Goal: Navigation & Orientation: Find specific page/section

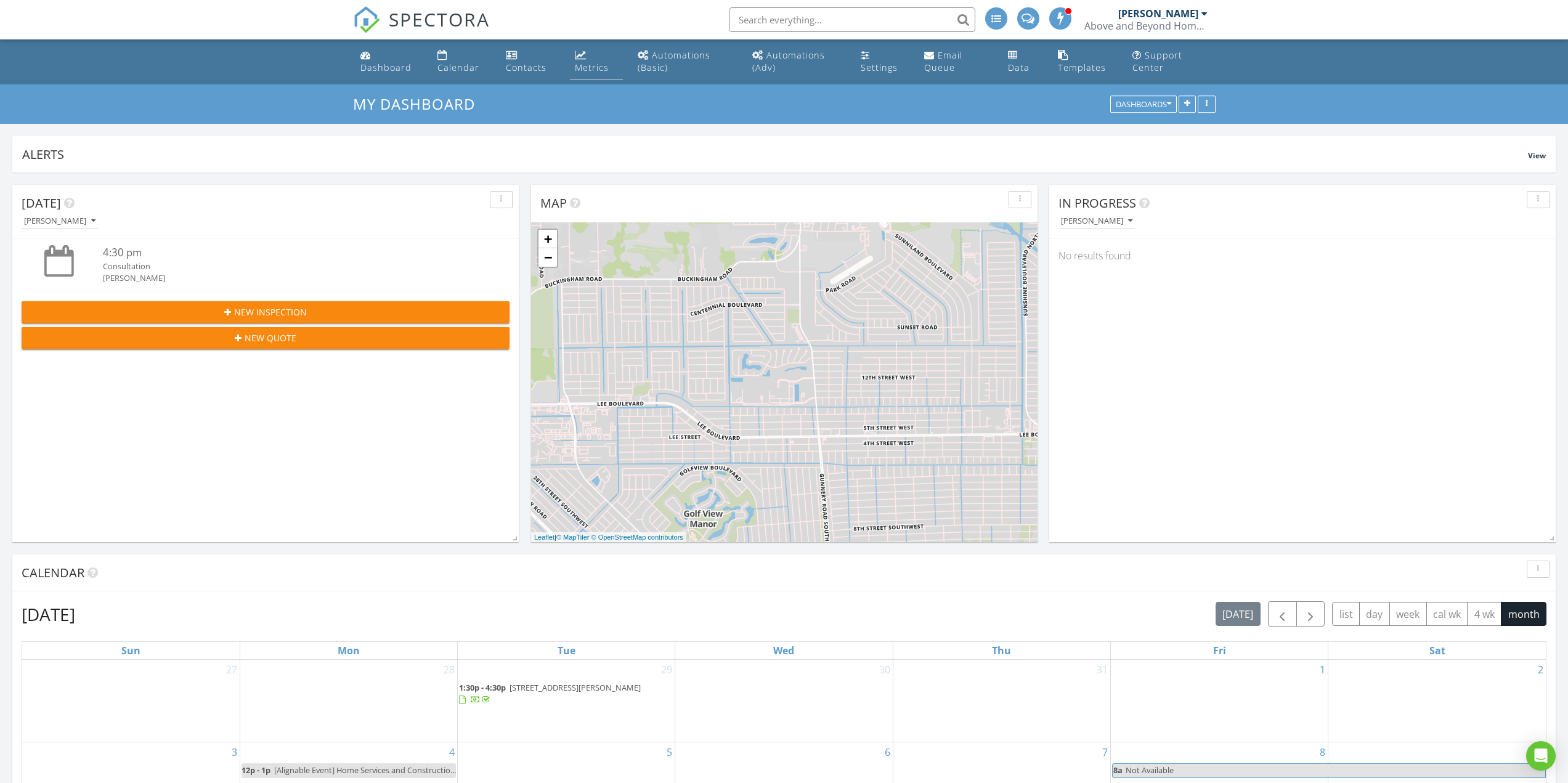
click at [614, 67] on link "Metrics" at bounding box center [597, 62] width 53 height 35
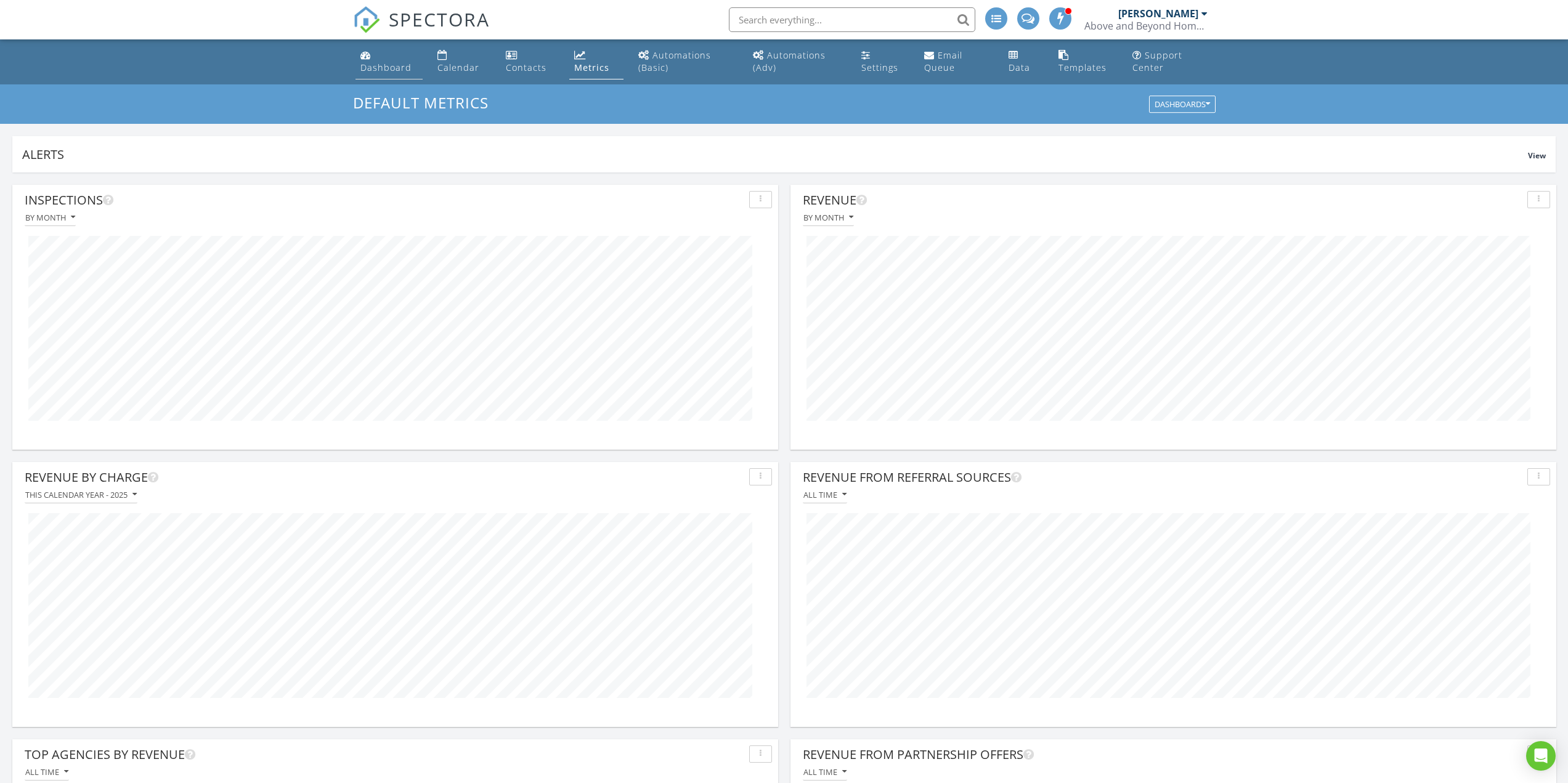
click at [415, 71] on link "Dashboard" at bounding box center [389, 62] width 67 height 35
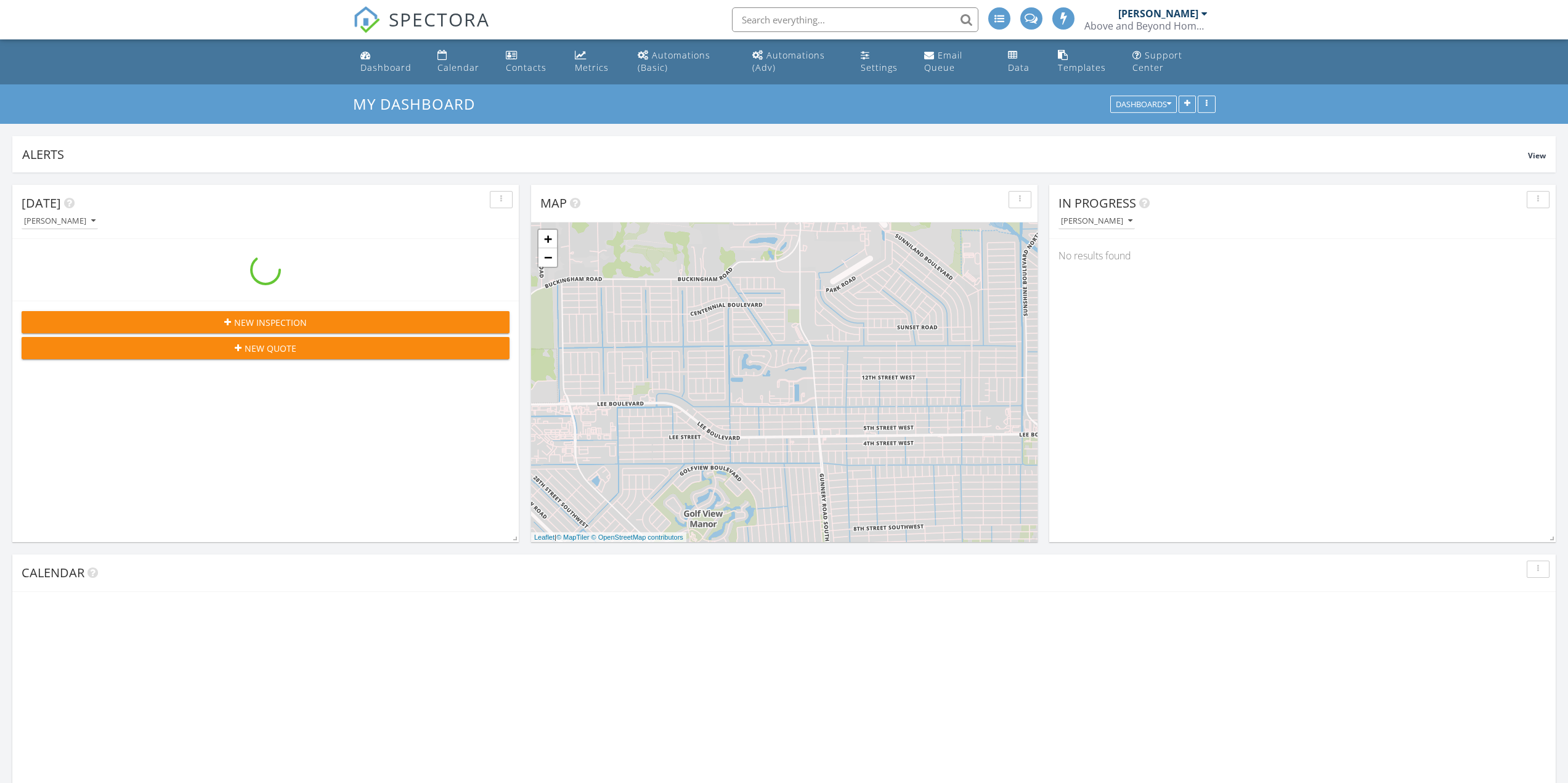
scroll to position [6, 6]
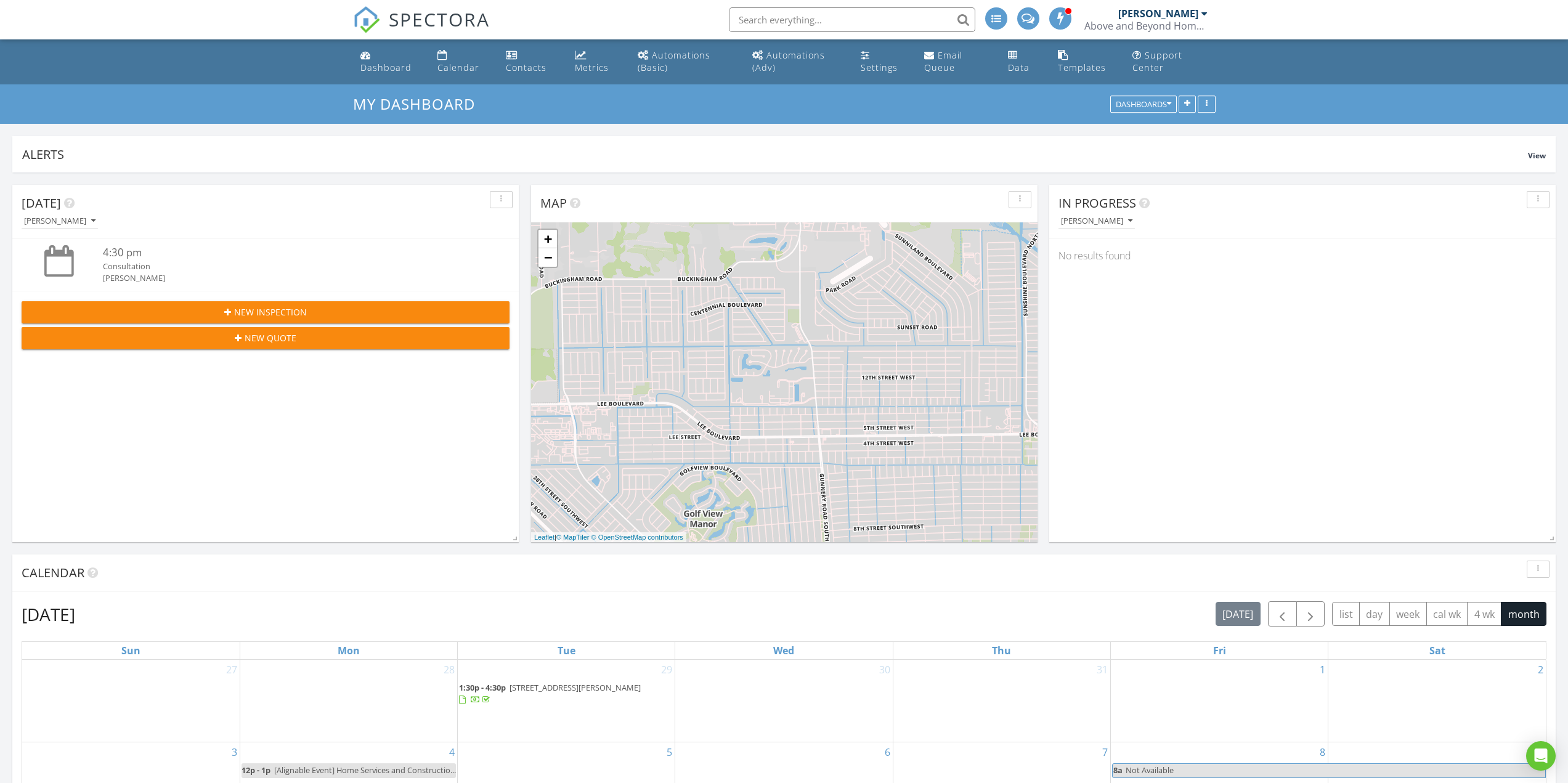
click at [1065, 28] on div at bounding box center [1060, 18] width 22 height 22
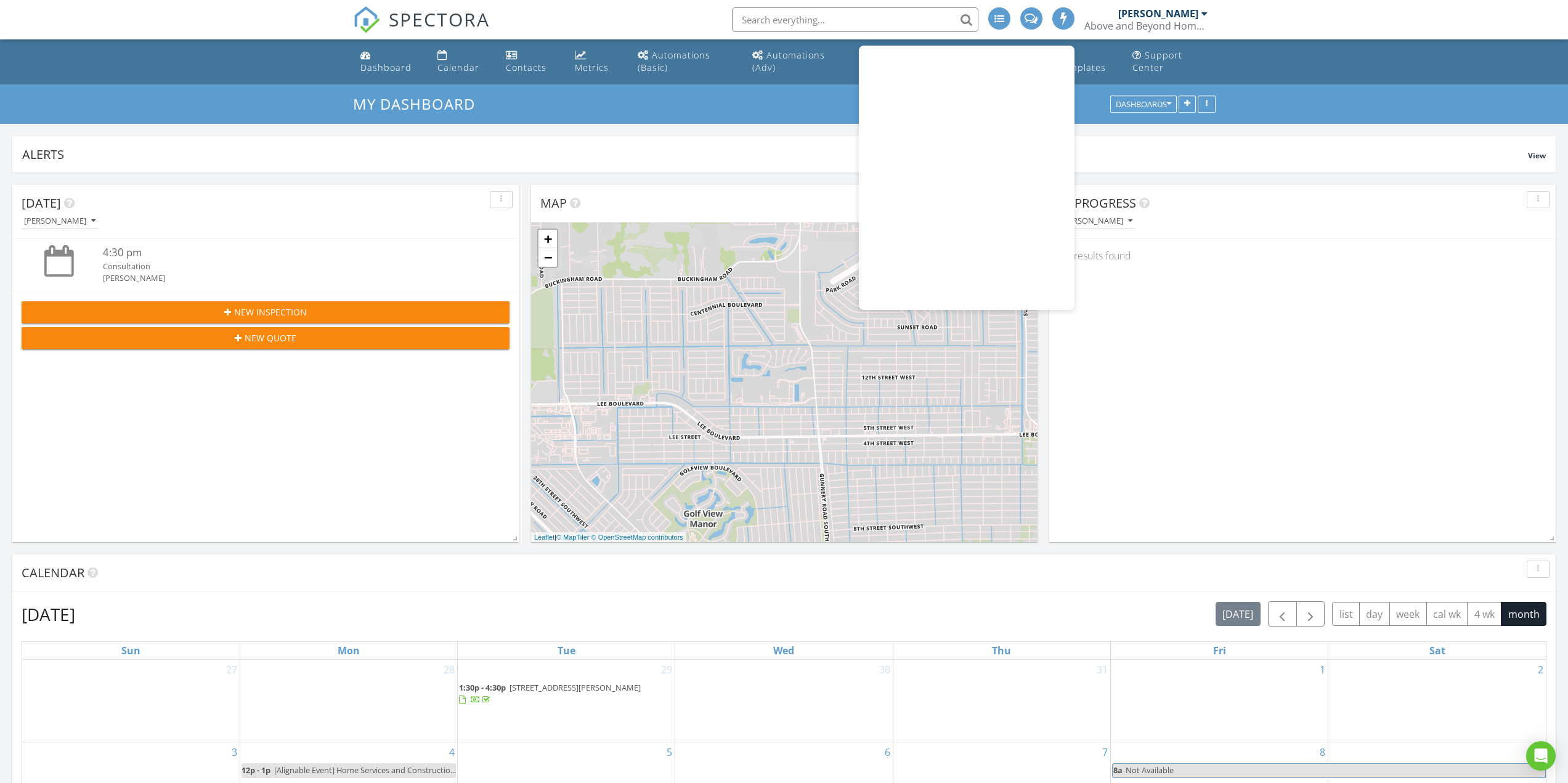
click at [1065, 28] on div at bounding box center [1063, 18] width 22 height 22
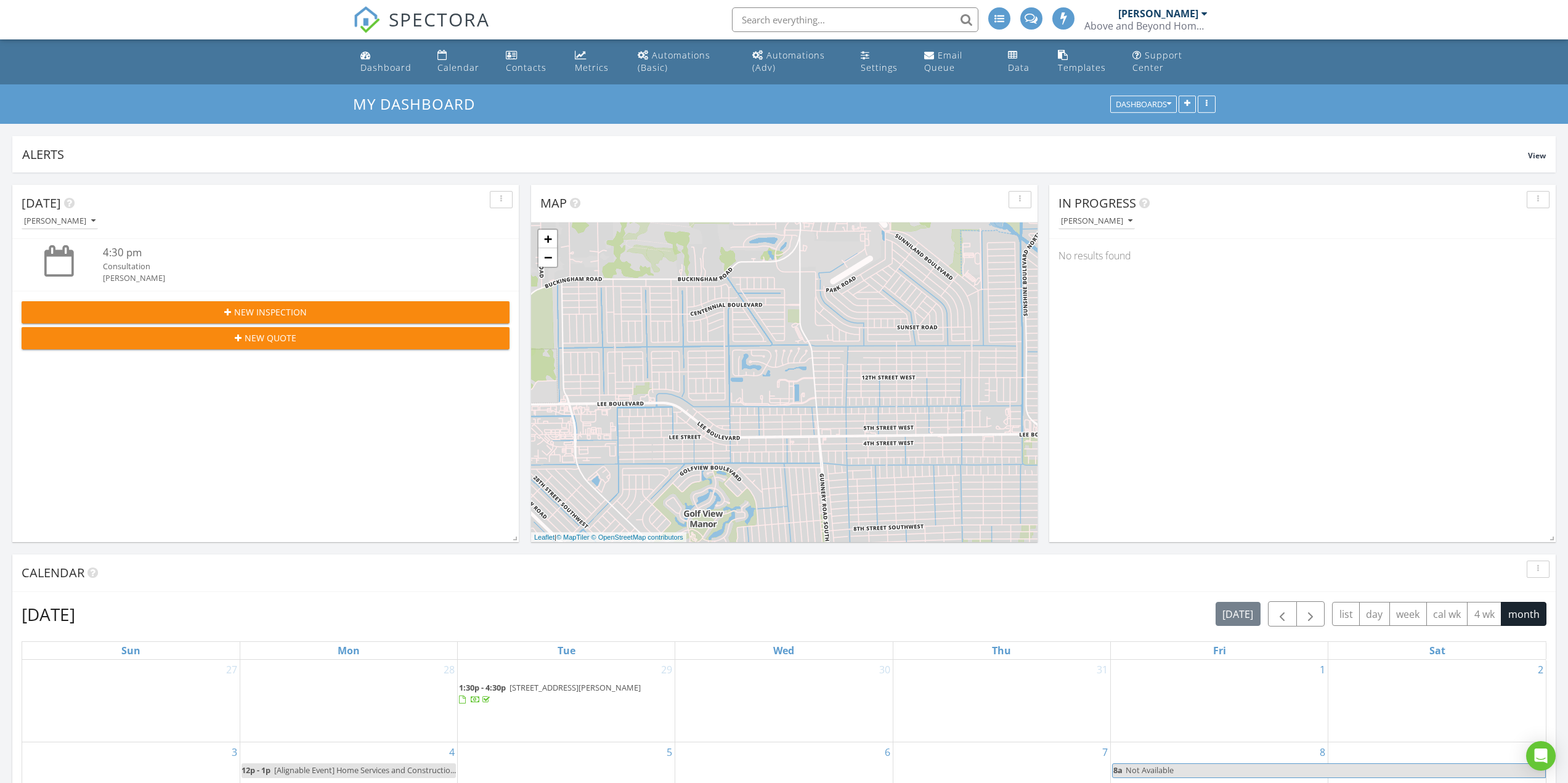
click at [1181, 21] on div "Above and Beyond Home Solutions, LLC" at bounding box center [1145, 26] width 123 height 13
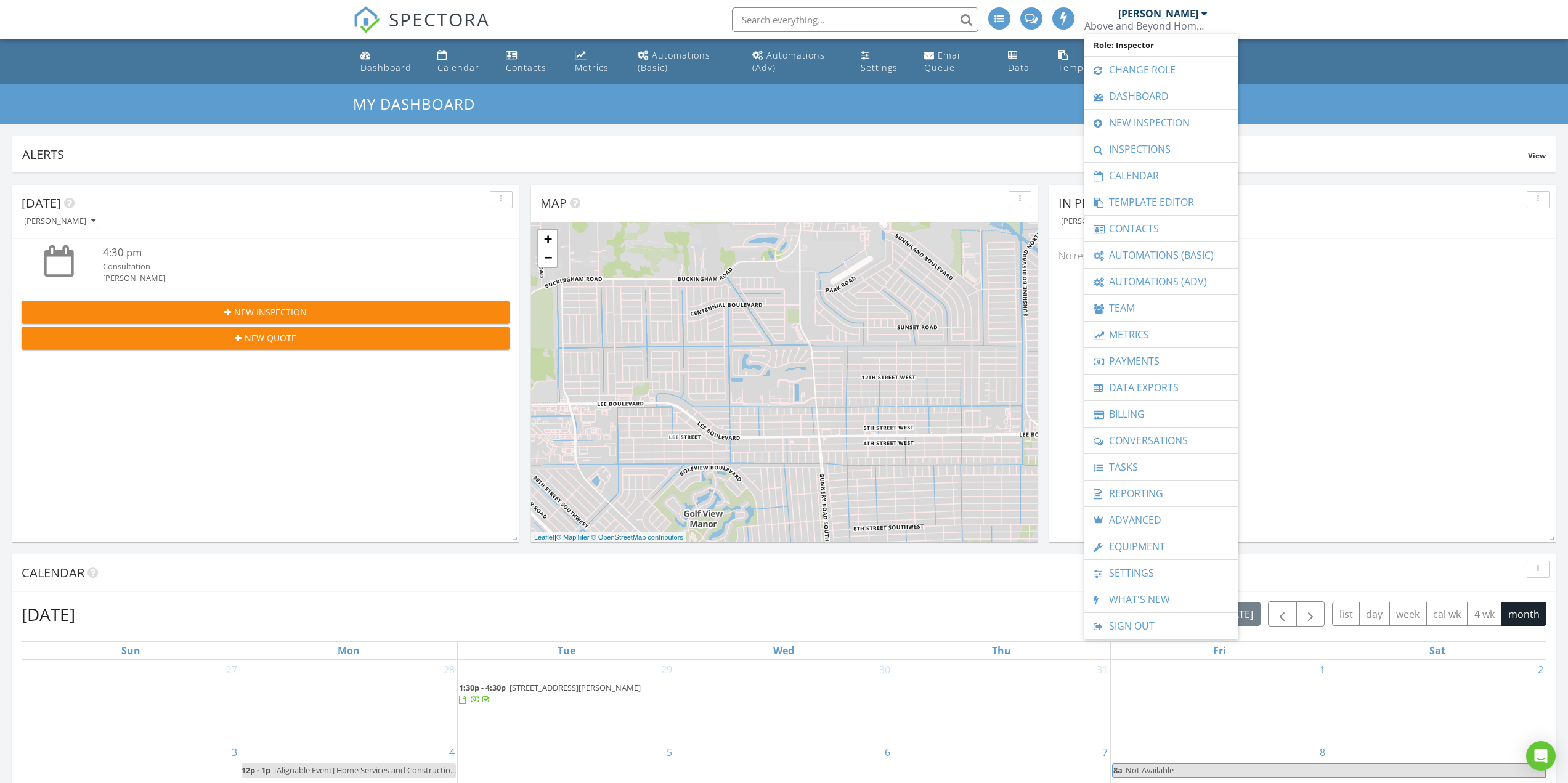
click at [1181, 21] on div "Above and Beyond Home Solutions, LLC" at bounding box center [1145, 26] width 123 height 13
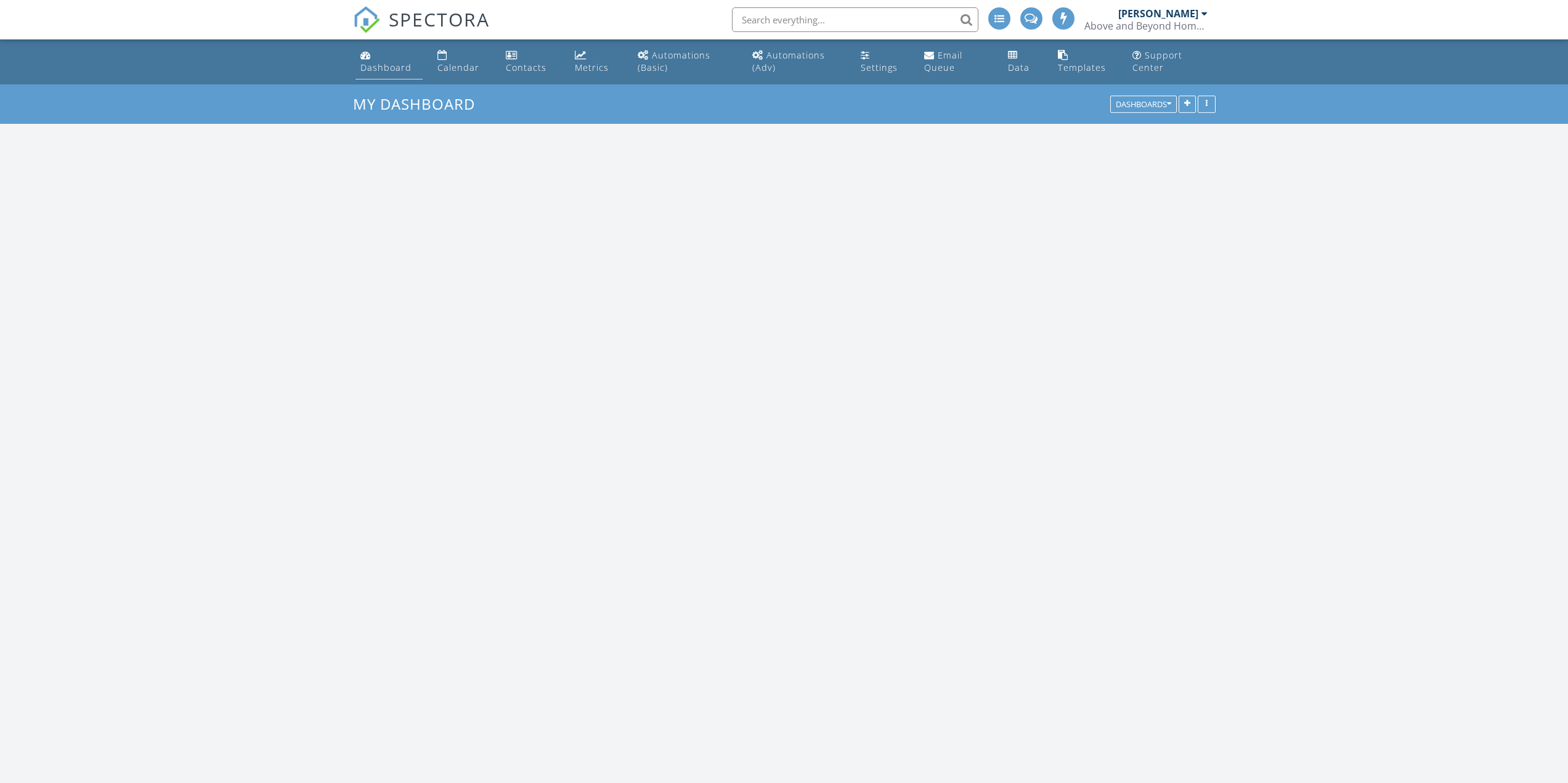
scroll to position [1141, 1587]
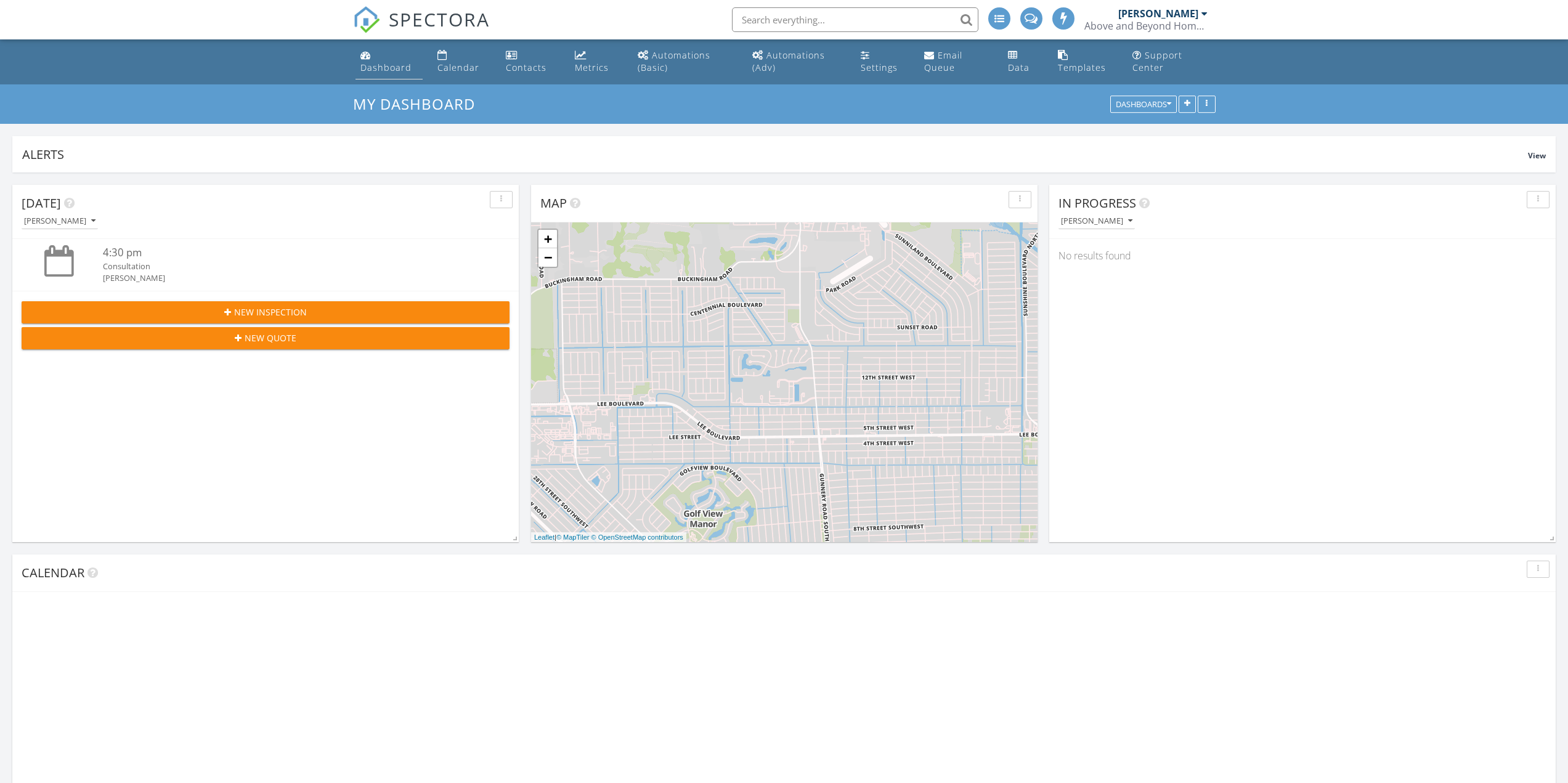
click at [366, 72] on div "Dashboard" at bounding box center [386, 68] width 51 height 12
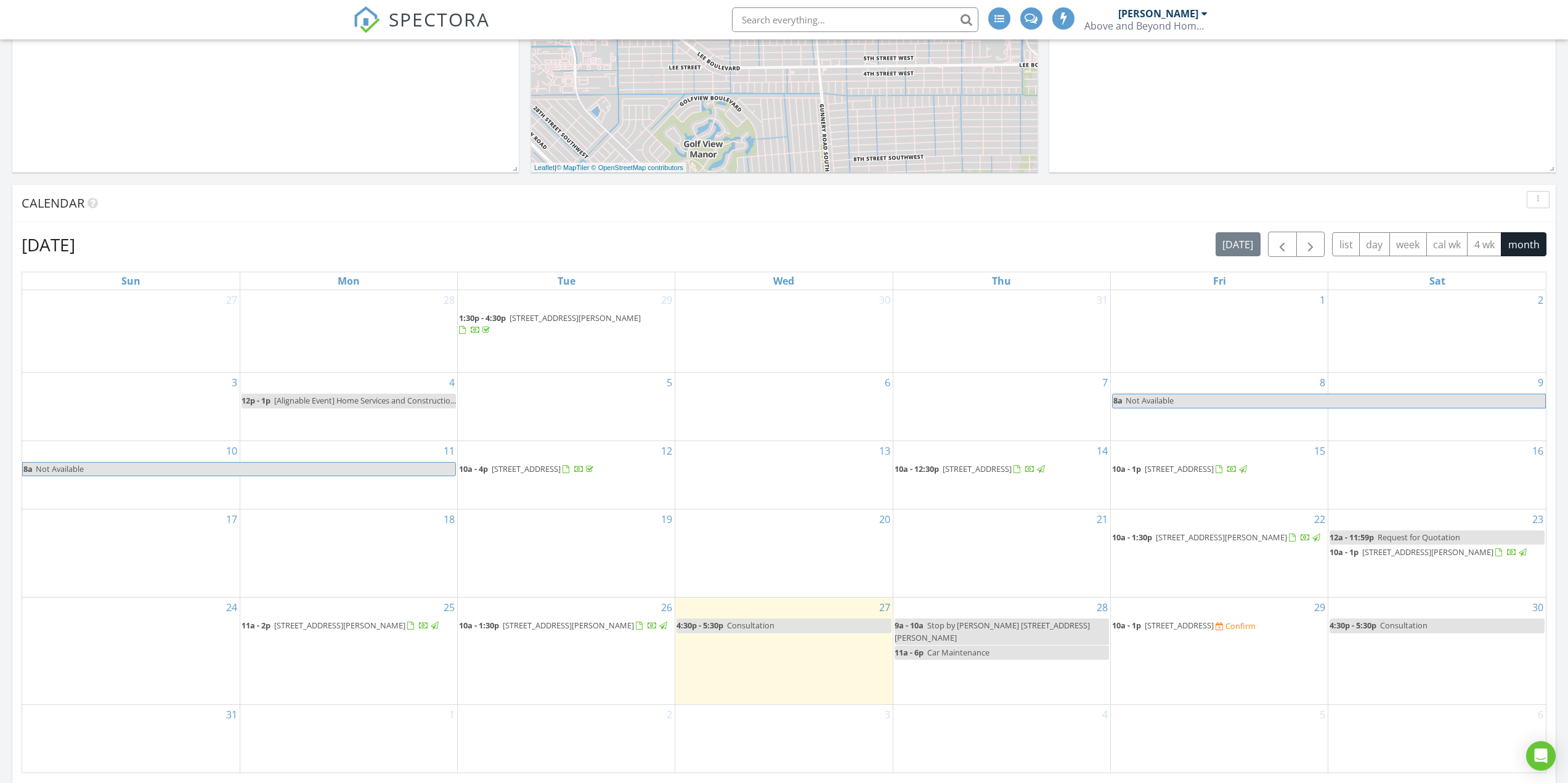
scroll to position [123, 0]
